Goal: Task Accomplishment & Management: Manage account settings

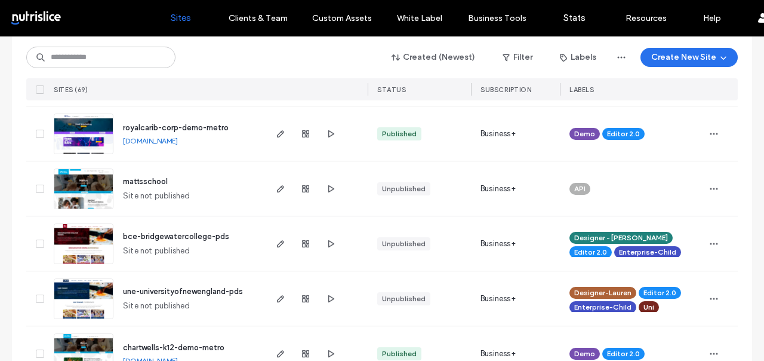
scroll to position [605, 0]
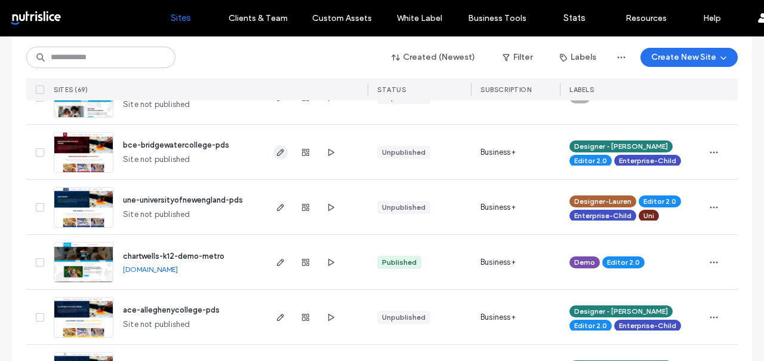
click at [276, 149] on icon "button" at bounding box center [281, 152] width 10 height 10
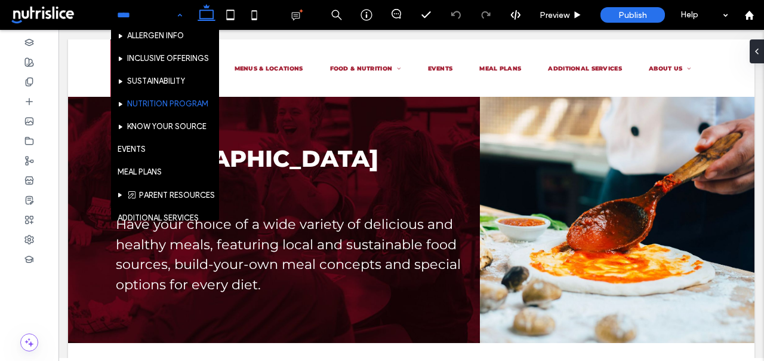
scroll to position [158, 0]
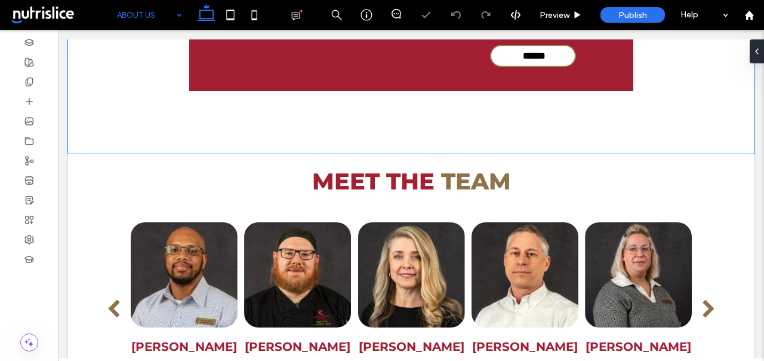
scroll to position [1115, 0]
